Goal: Information Seeking & Learning: Understand process/instructions

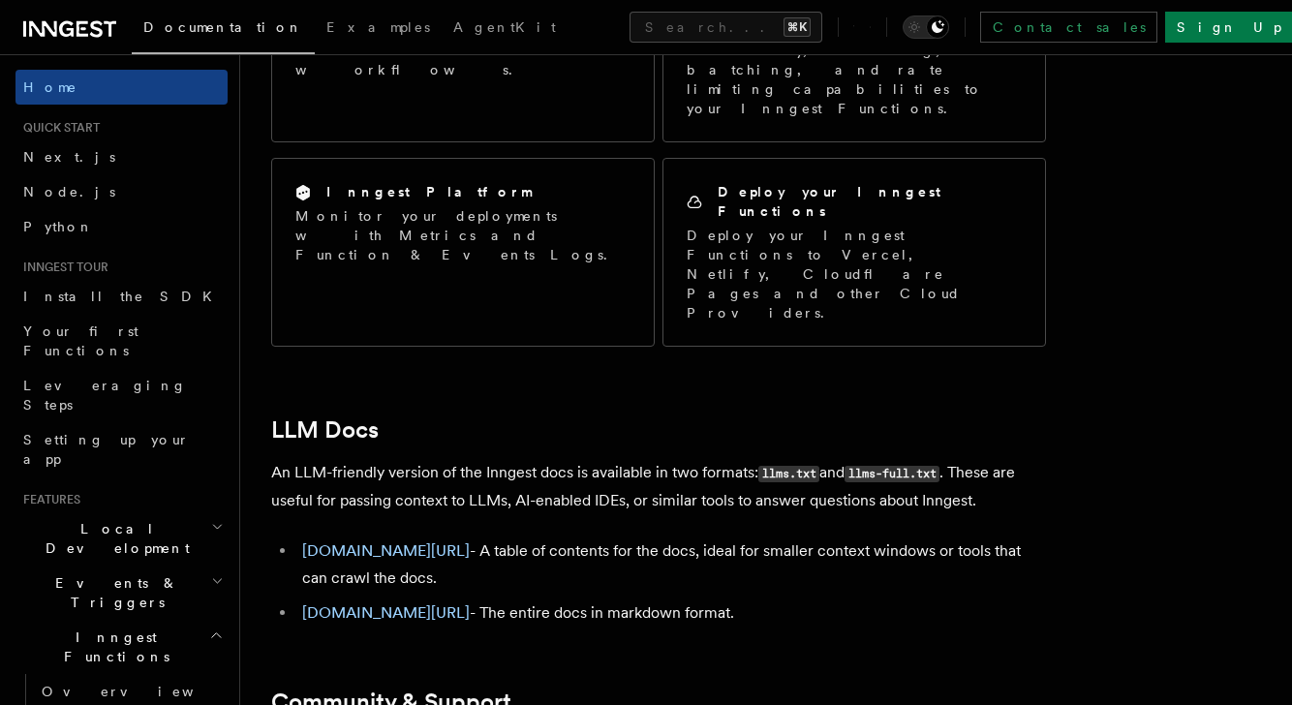
scroll to position [1752, 0]
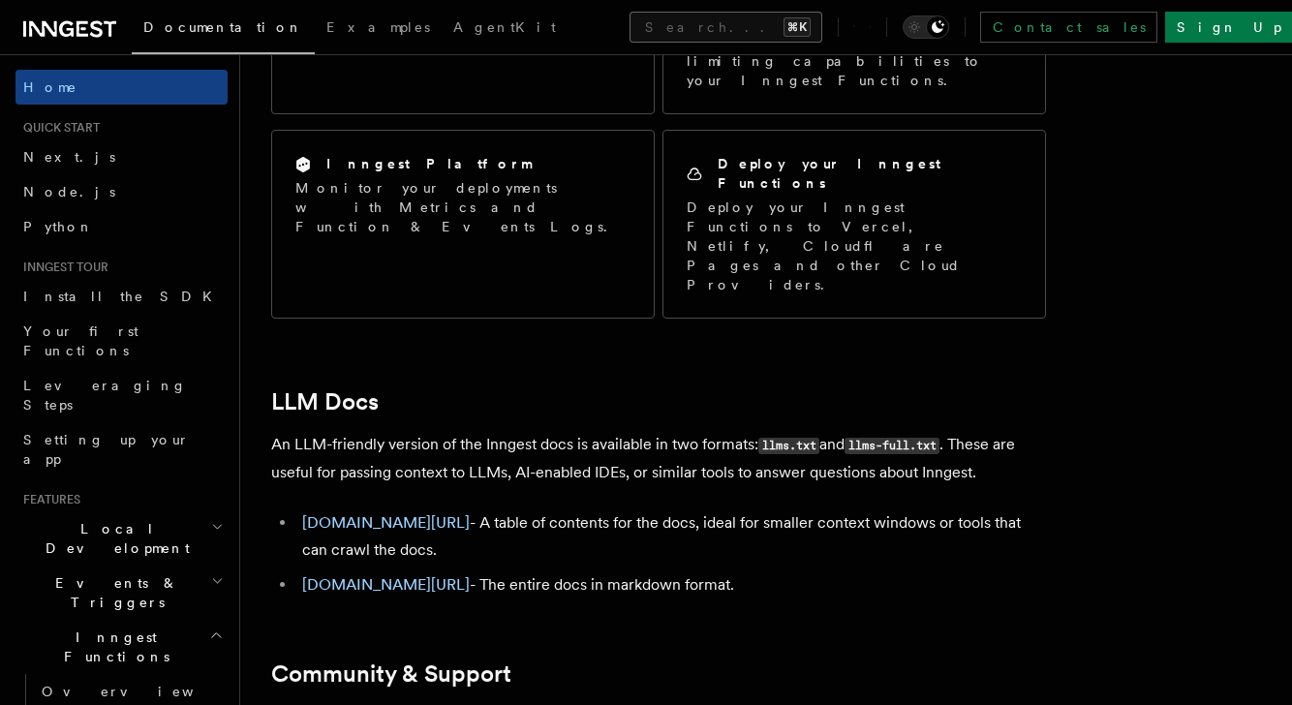
click at [644, 24] on button "Search... ⌘K" at bounding box center [725, 27] width 193 height 31
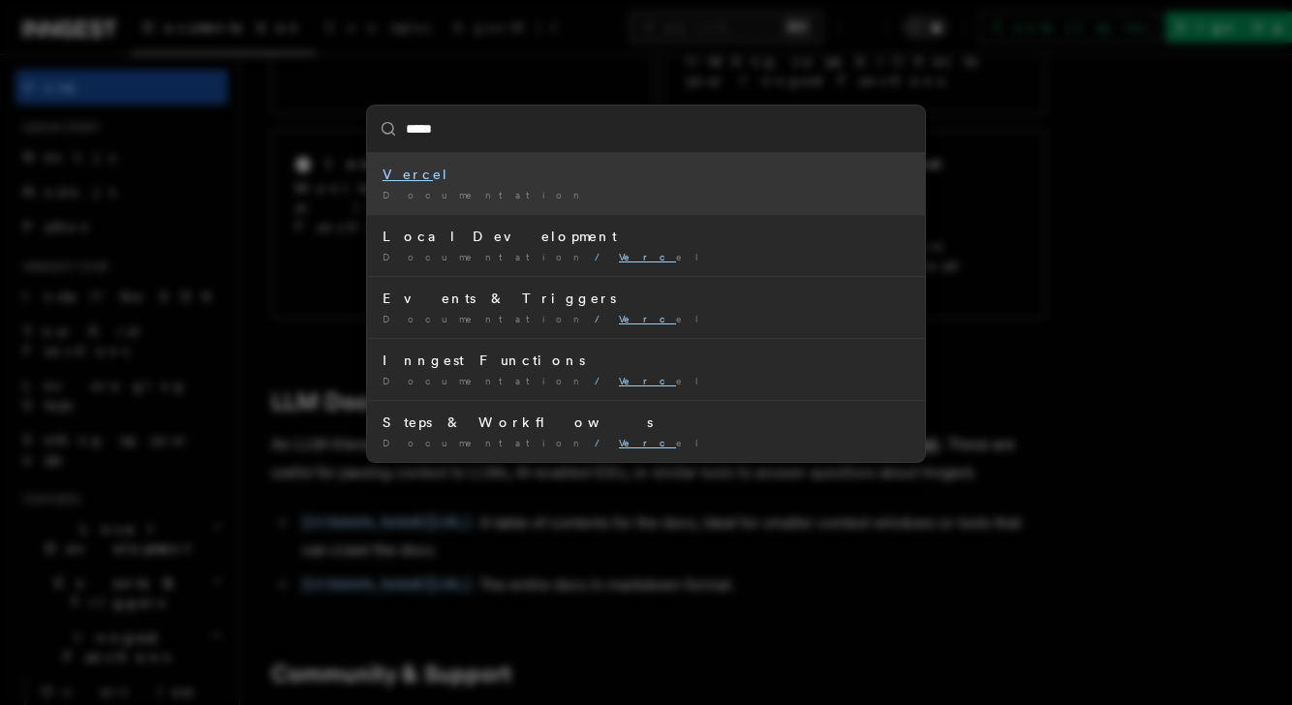
type input "******"
click at [408, 178] on mark "Vercel" at bounding box center [415, 174] width 67 height 15
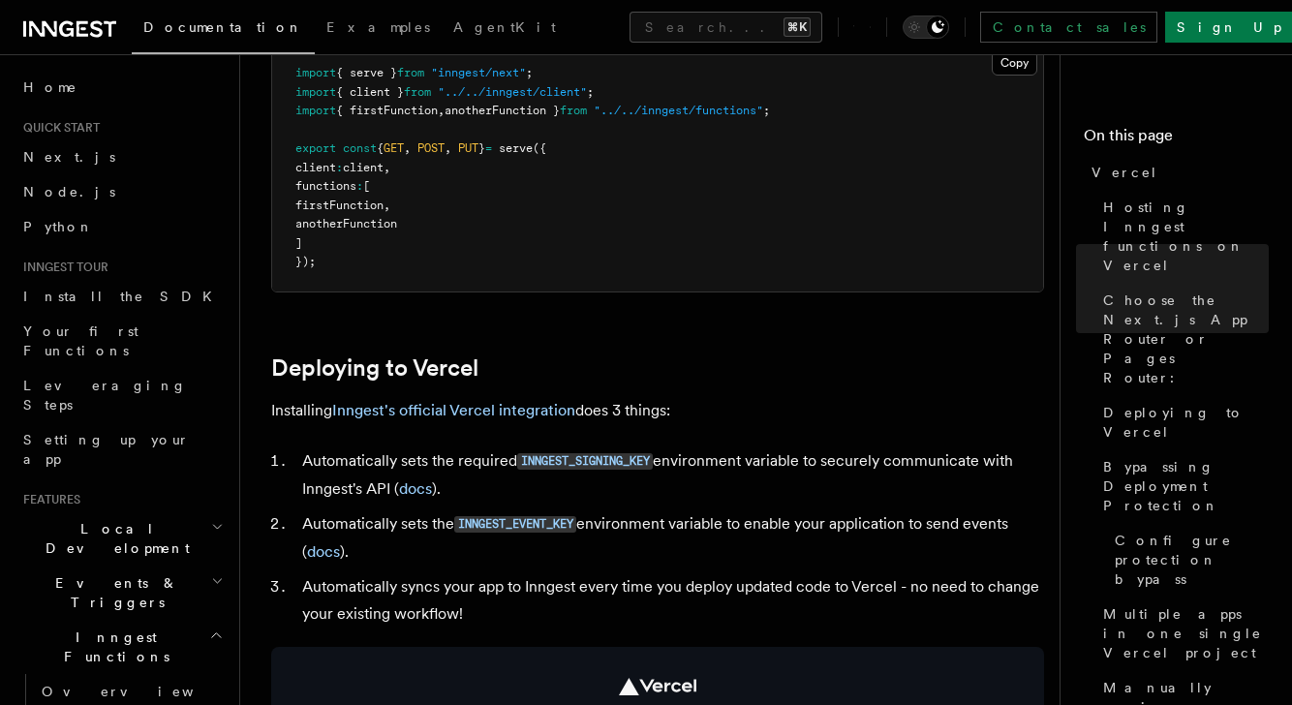
scroll to position [633, 0]
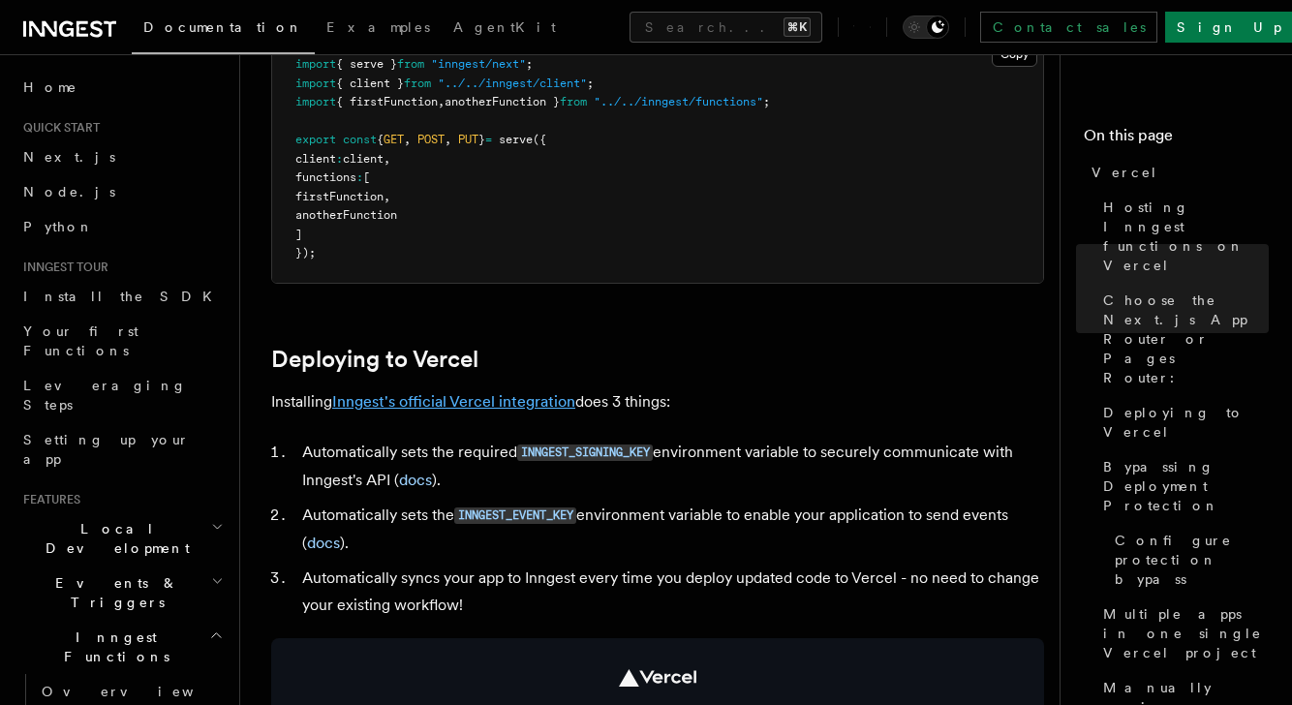
click at [501, 405] on link "Inngest's official Vercel integration" at bounding box center [453, 401] width 243 height 18
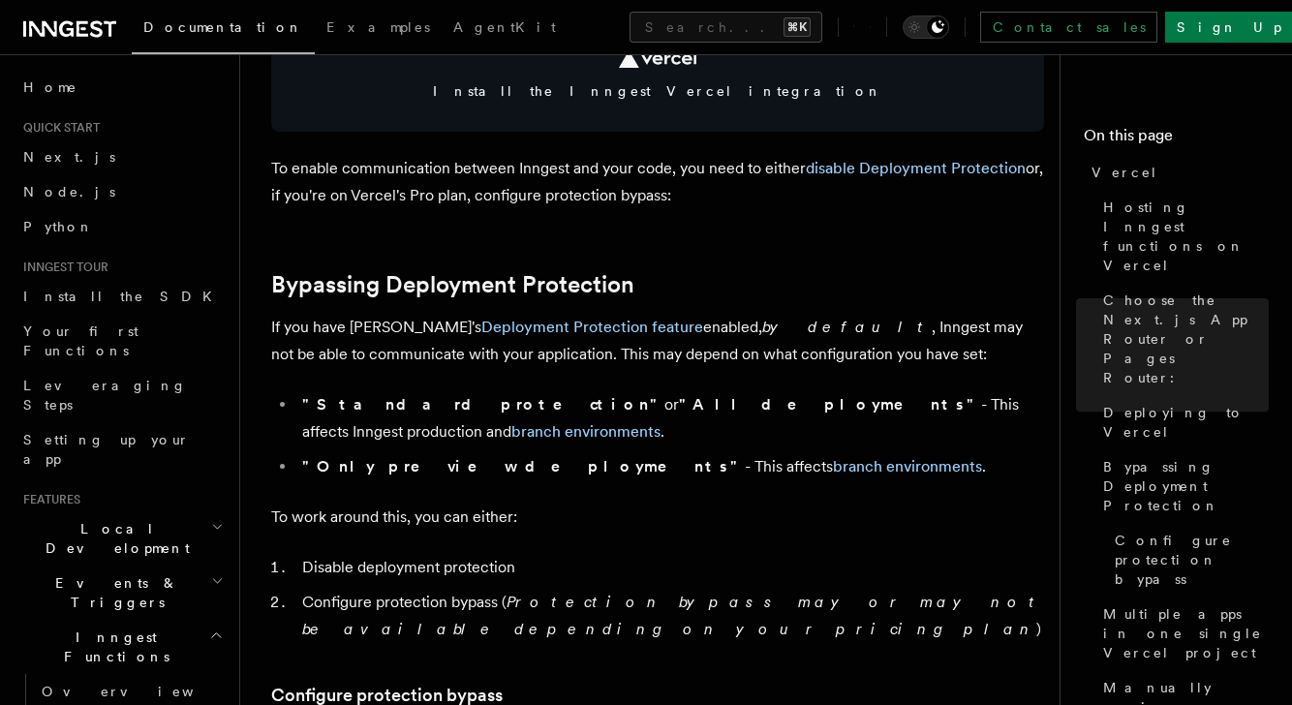
scroll to position [1259, 0]
